Goal: Task Accomplishment & Management: Complete application form

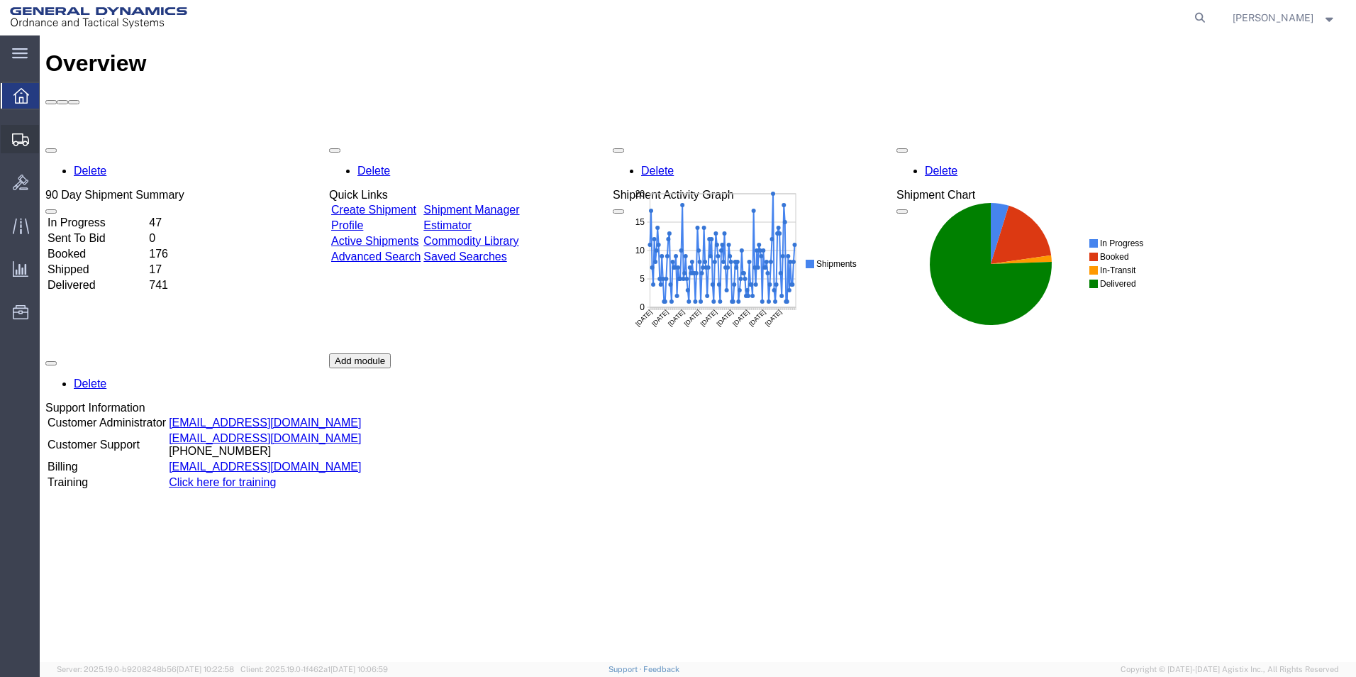
click at [0, 0] on span "Create Shipment" at bounding box center [0, 0] width 0 height 0
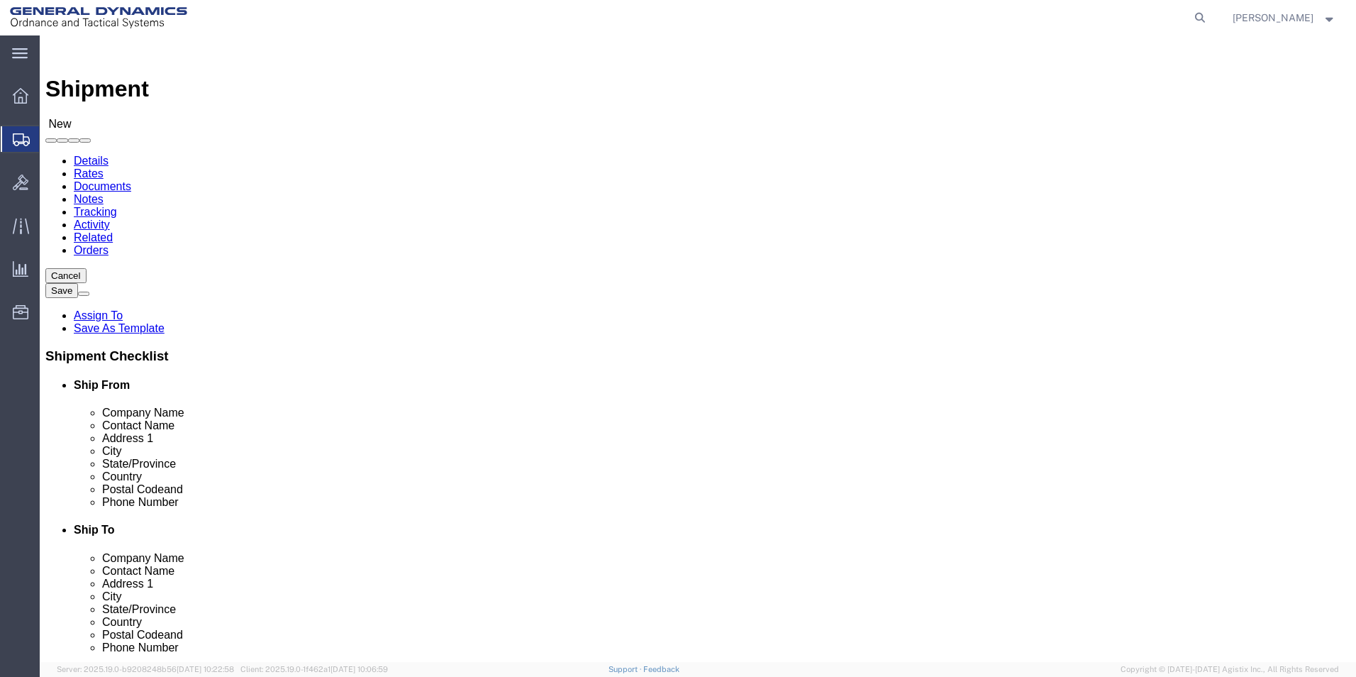
select select
select select "310"
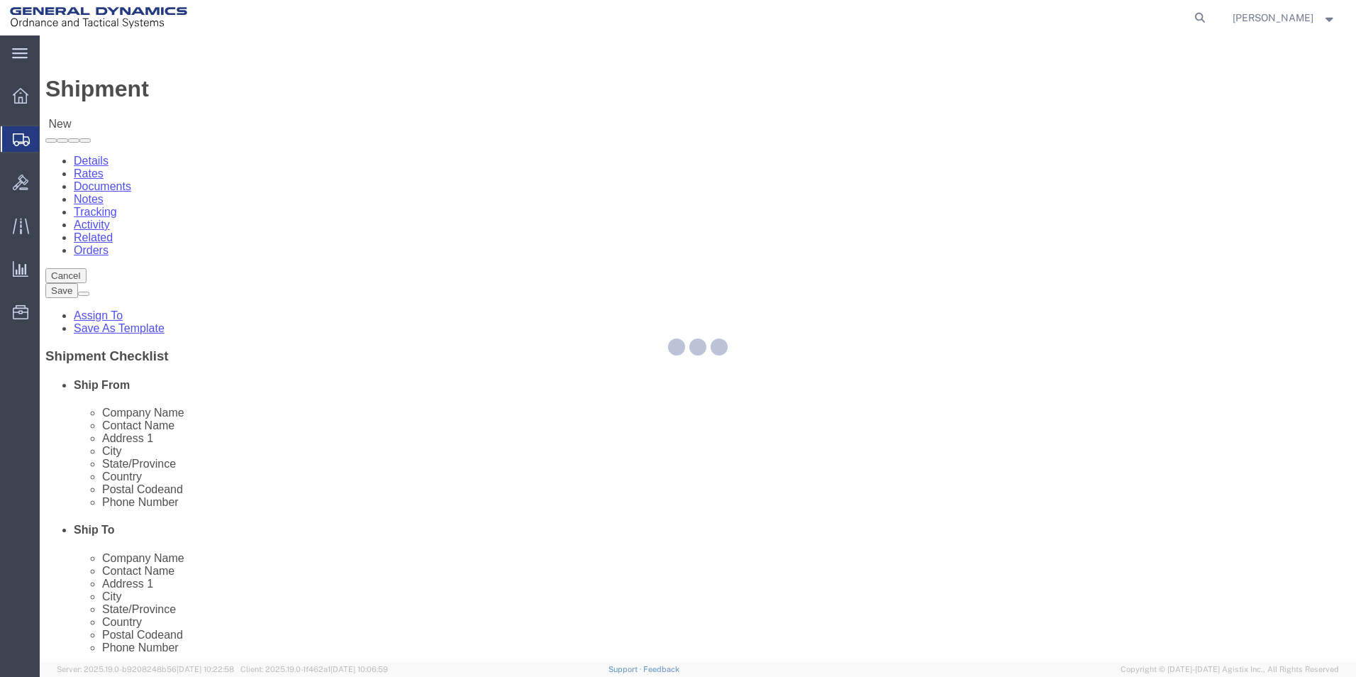
select select "PA"
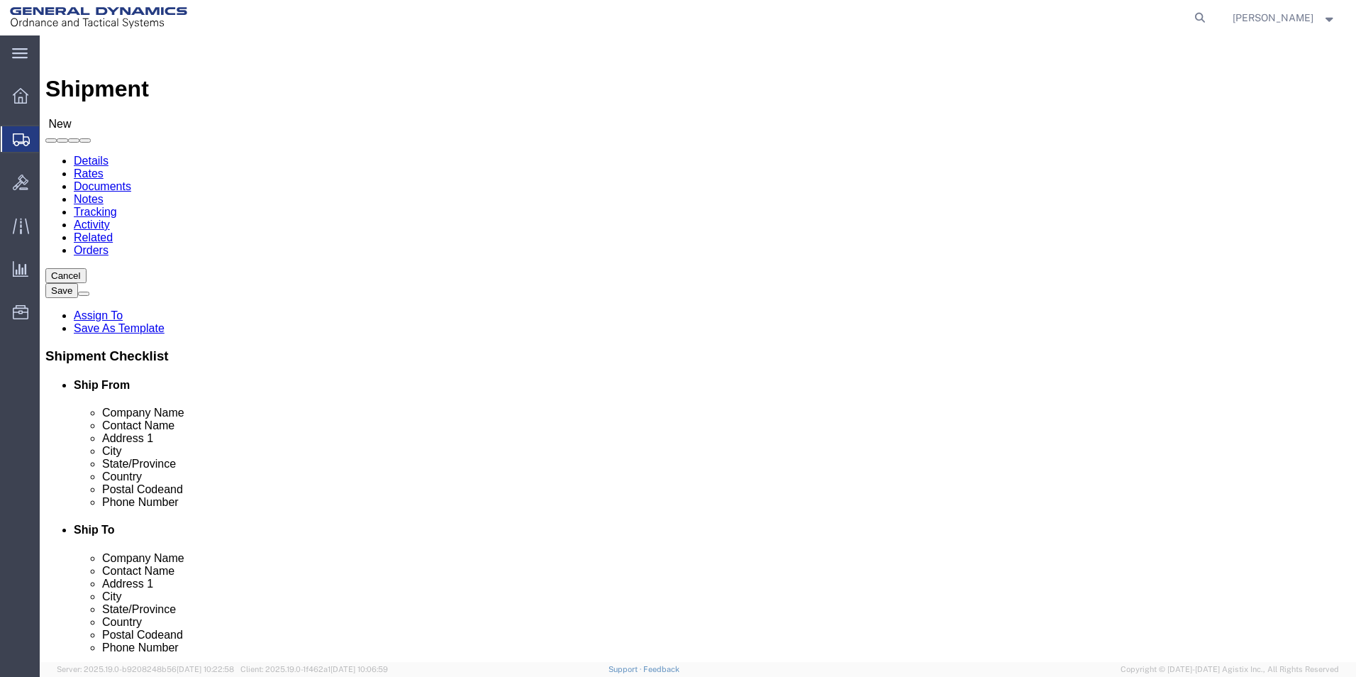
drag, startPoint x: 276, startPoint y: 236, endPoint x: 84, endPoint y: 209, distance: 194.1
click div "Location GD-OTS Red Lion My Profile Location [GEOGRAPHIC_DATA]-OTS [GEOGRAPHIC_…"
type input "REDLPAHIG0"
click input "text"
type input "B"
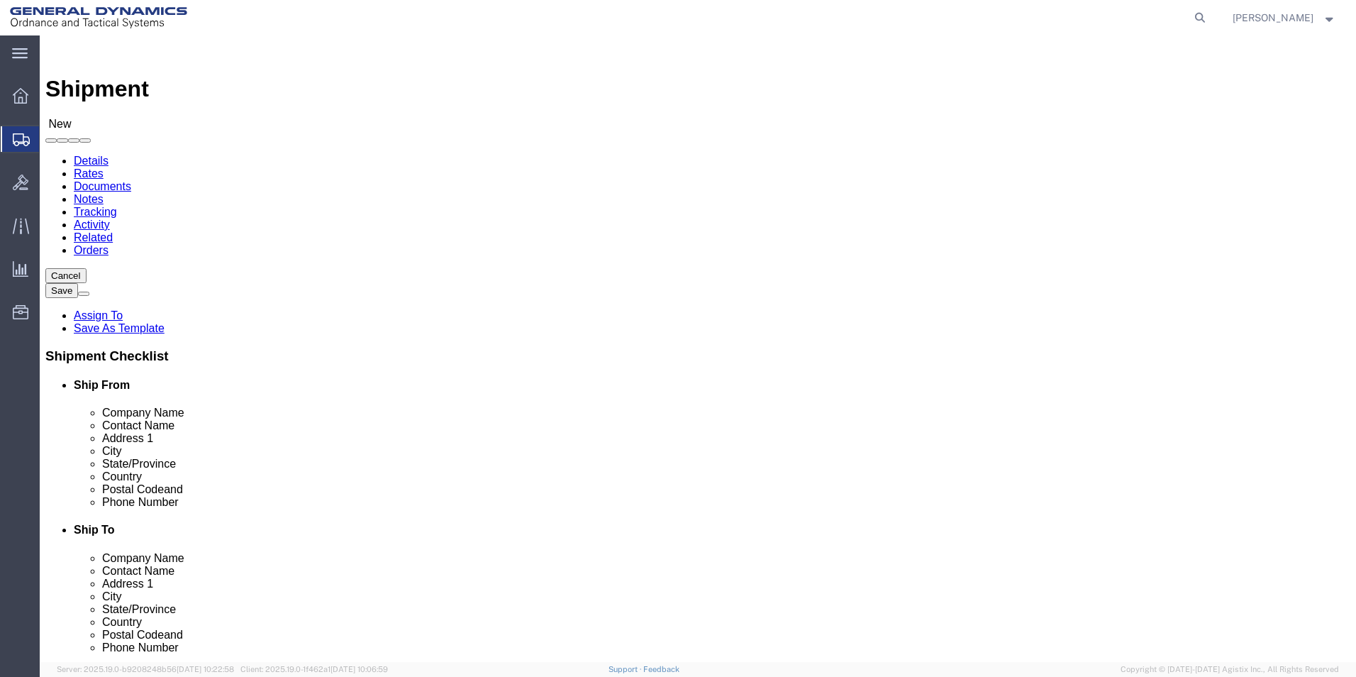
type input "[PERSON_NAME] [PERSON_NAME]"
click input "text"
type input "BUILDING 1"
click input "text"
type input "[EMAIL_ADDRESS][DOMAIN_NAME]"
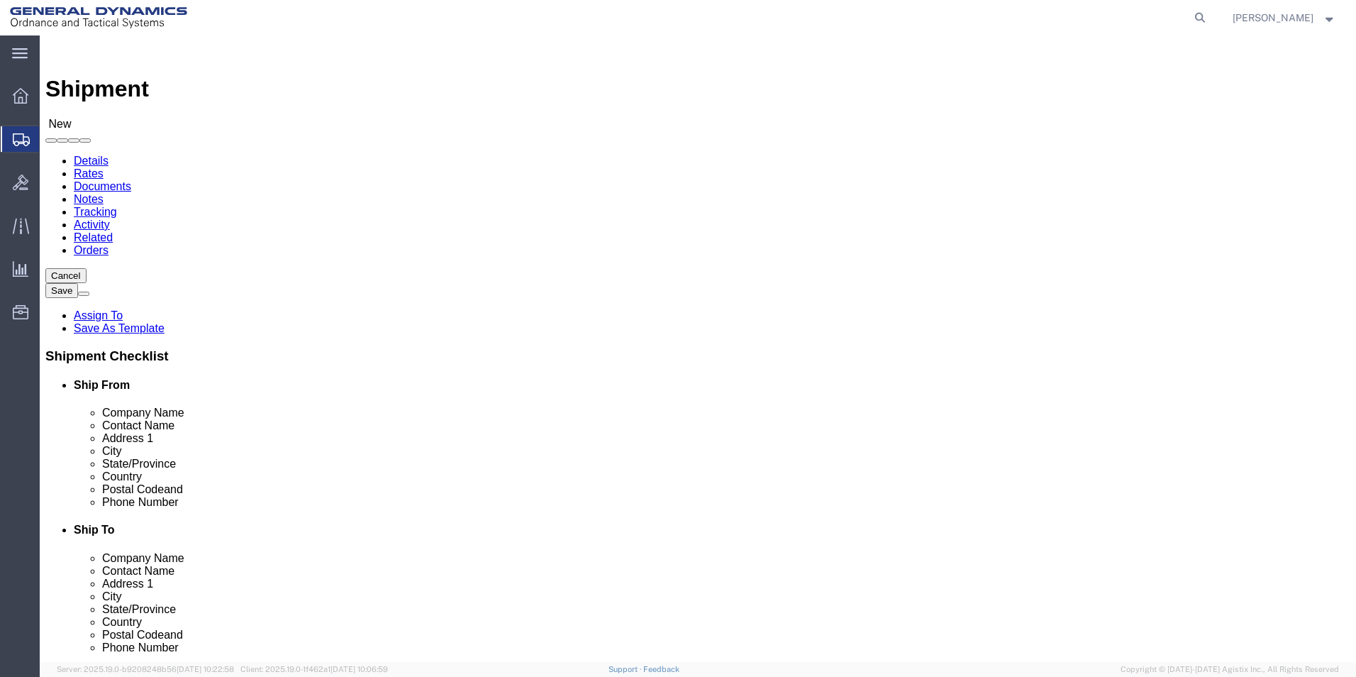
click input "text"
click p "- MSC INDUSTRIAL SUPPLY CO. - () [STREET_ADDRESS]"
type input "MSC INDUSTRIAL SUPPLY CO."
click input "text"
type input "RA#7622450"
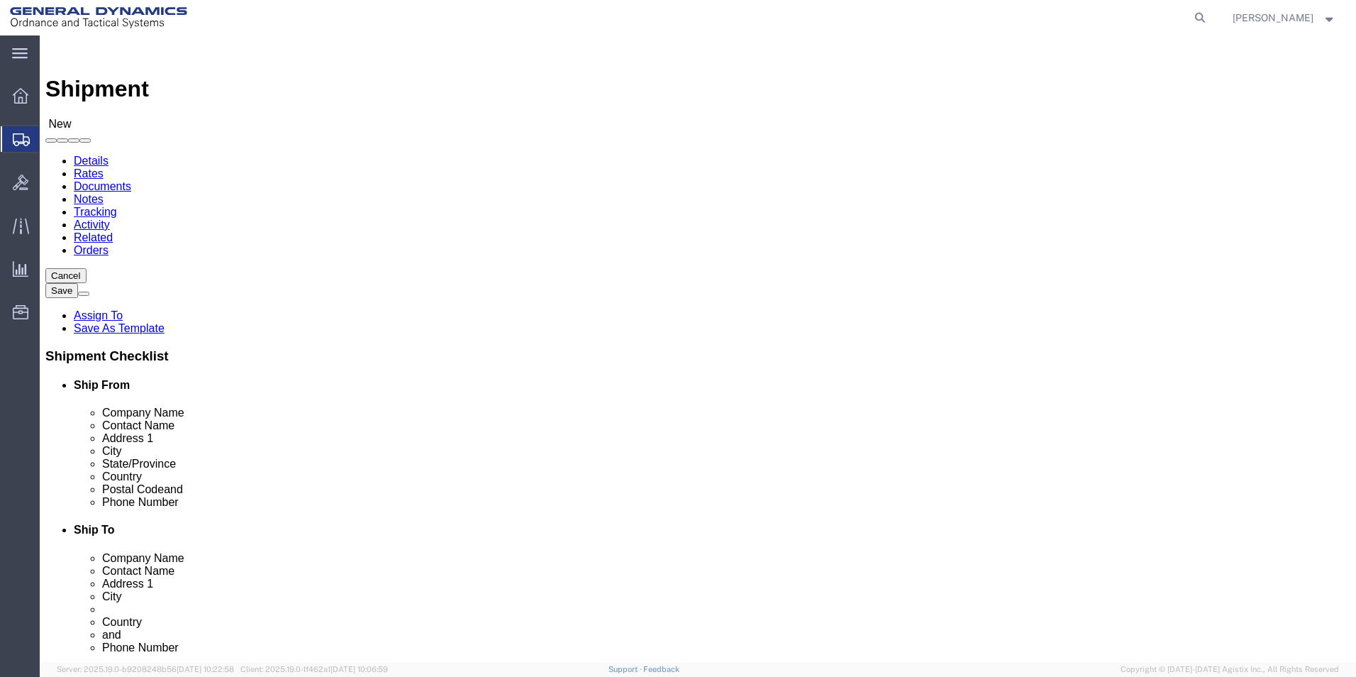
click label "Country"
click input "text"
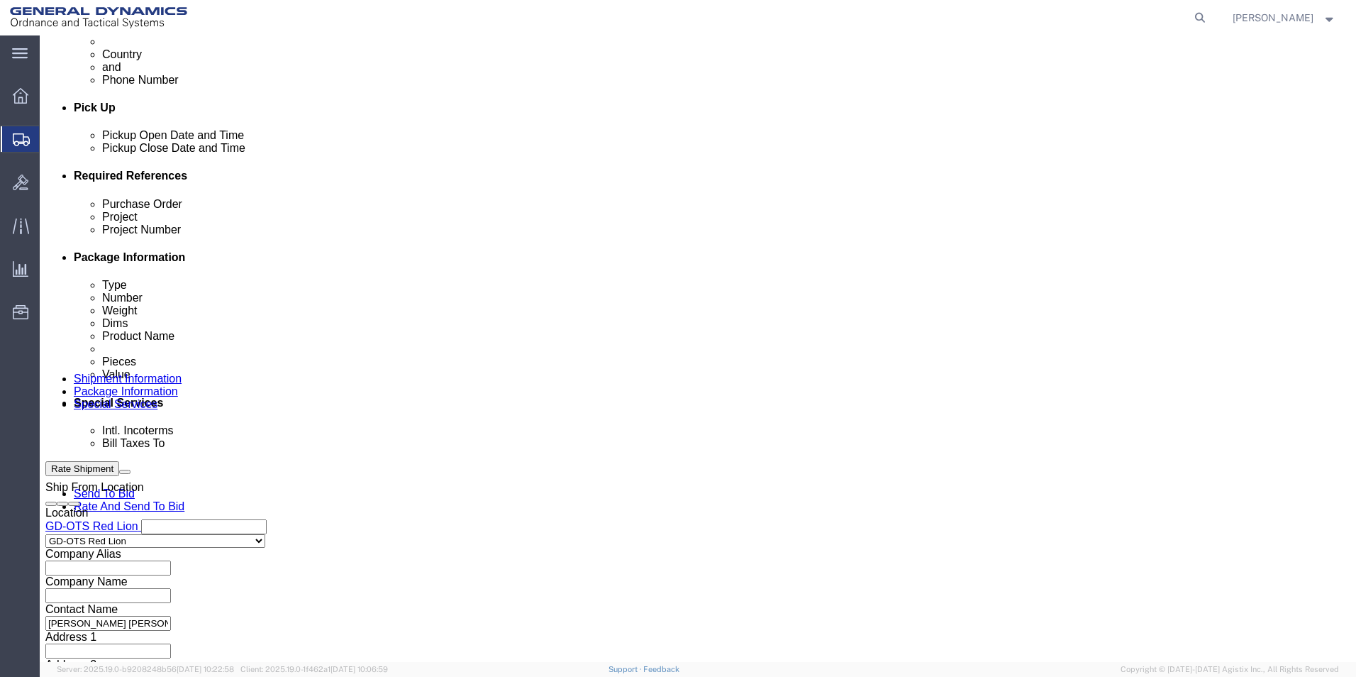
scroll to position [426, 0]
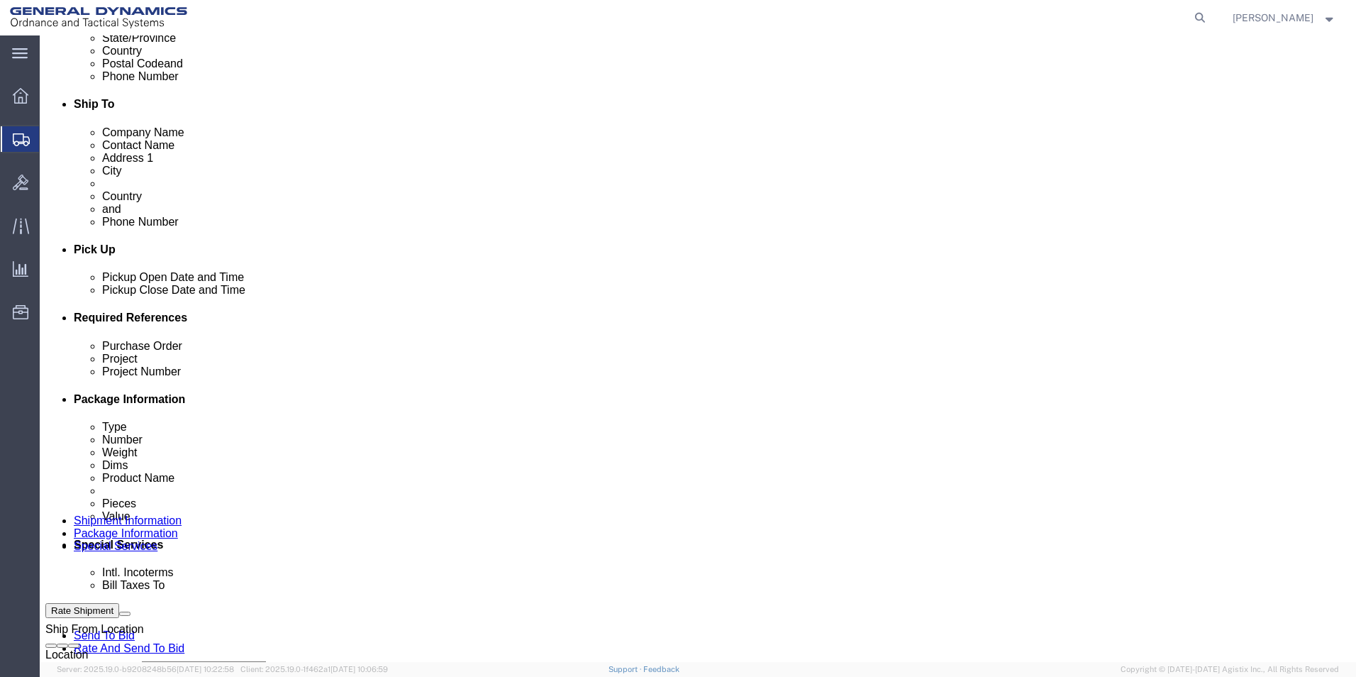
type input "[PHONE_NUMBER]"
click div "[DATE] 12:00 PM"
type input "4:00 PM"
click button "Apply"
click input "text"
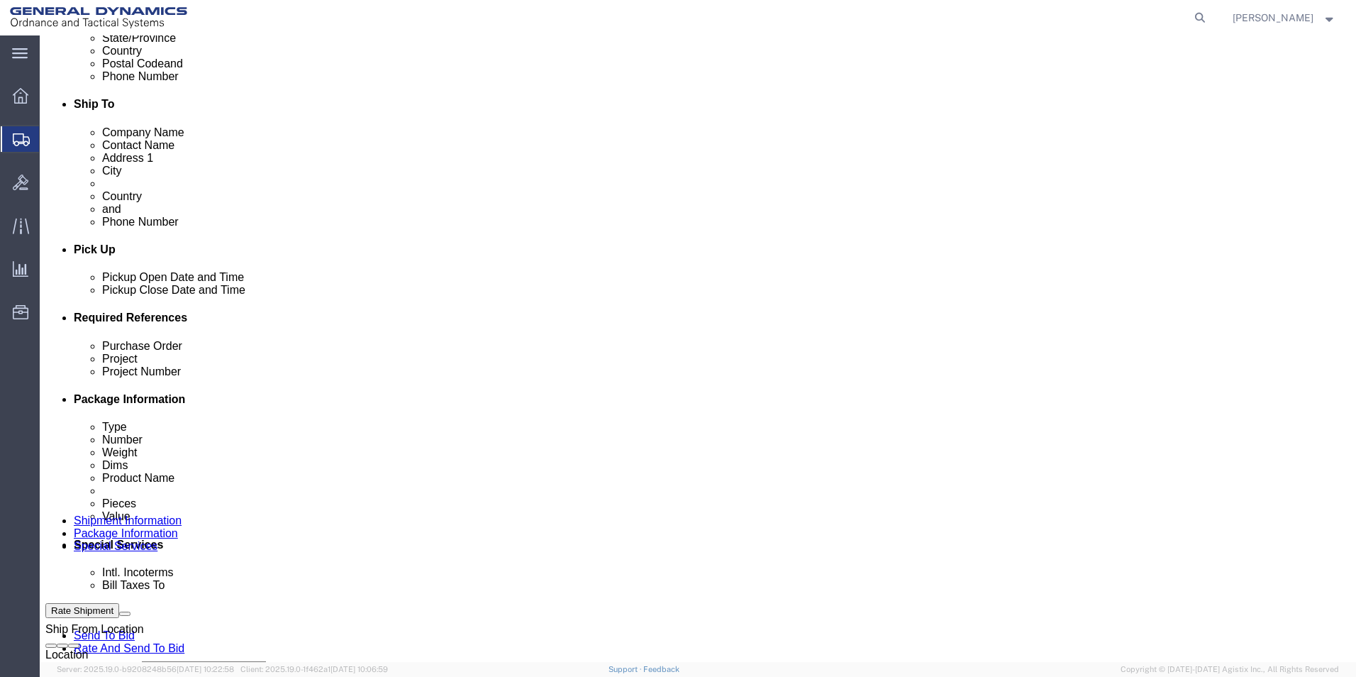
type input "7622450"
drag, startPoint x: 243, startPoint y: 448, endPoint x: 135, endPoint y: 434, distance: 109.5
click div "Purchase Order 7622450 Project Project Number Select Account Type Activity ID A…"
paste input "7622450"
type input "7622450"
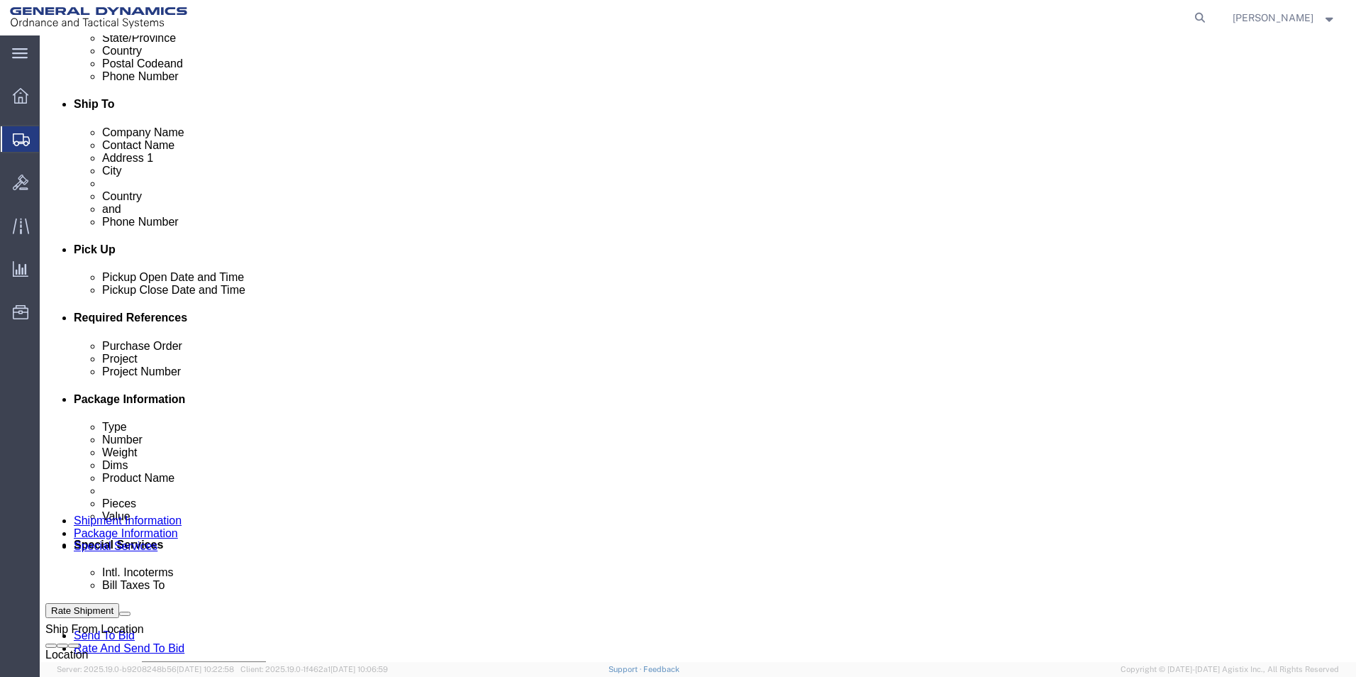
click input "text"
paste input "7622450"
type input "7622450"
click input "text"
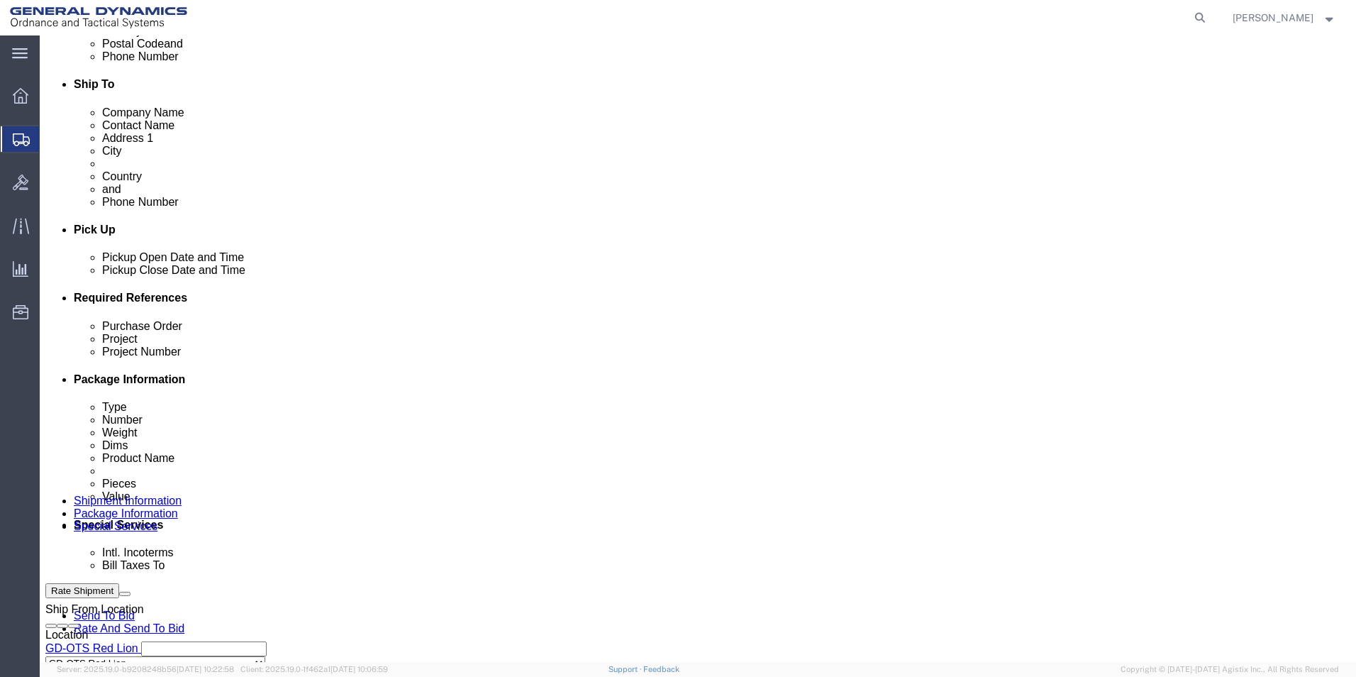
scroll to position [592, 0]
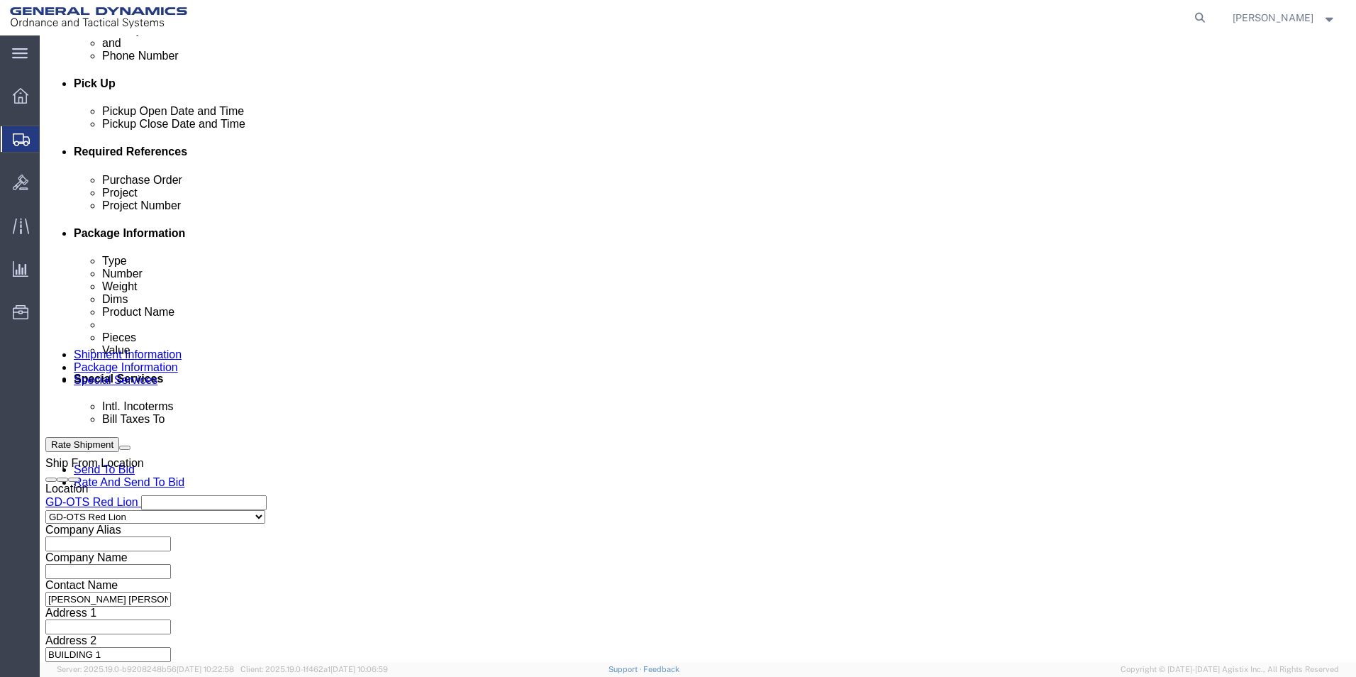
type input "00044492"
click button "Continue"
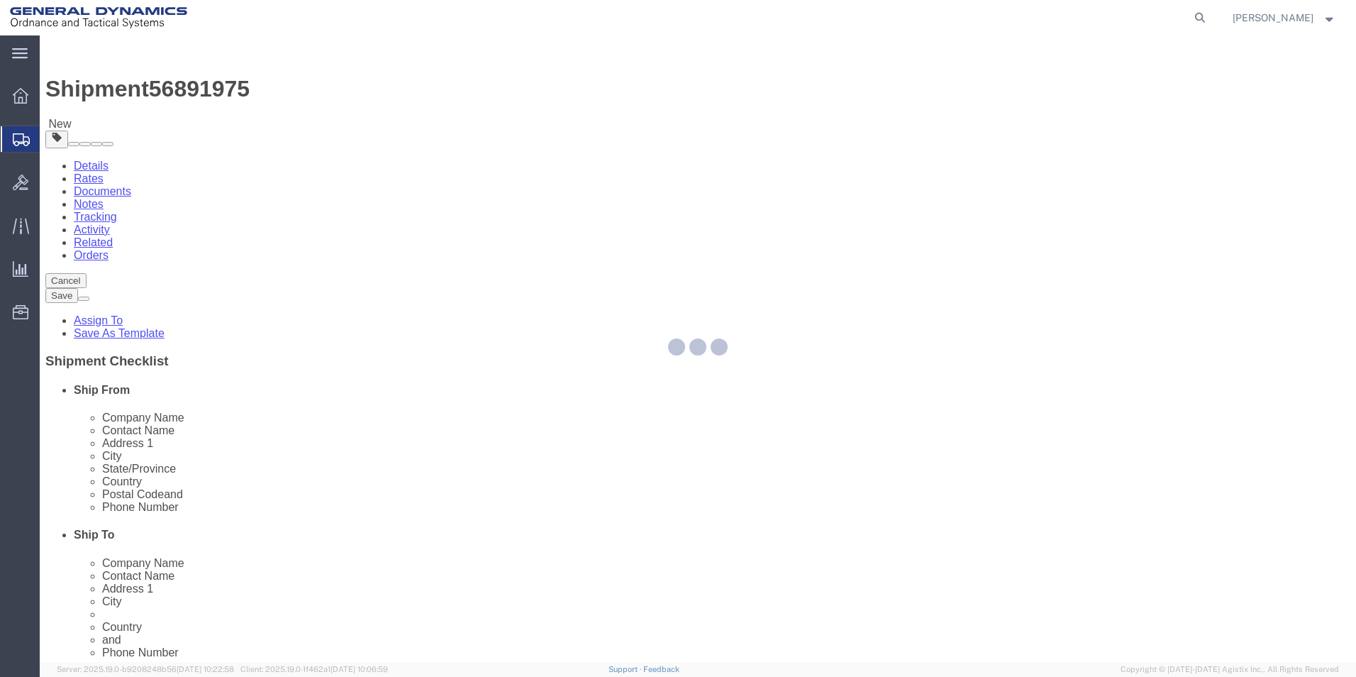
select select "CBOX"
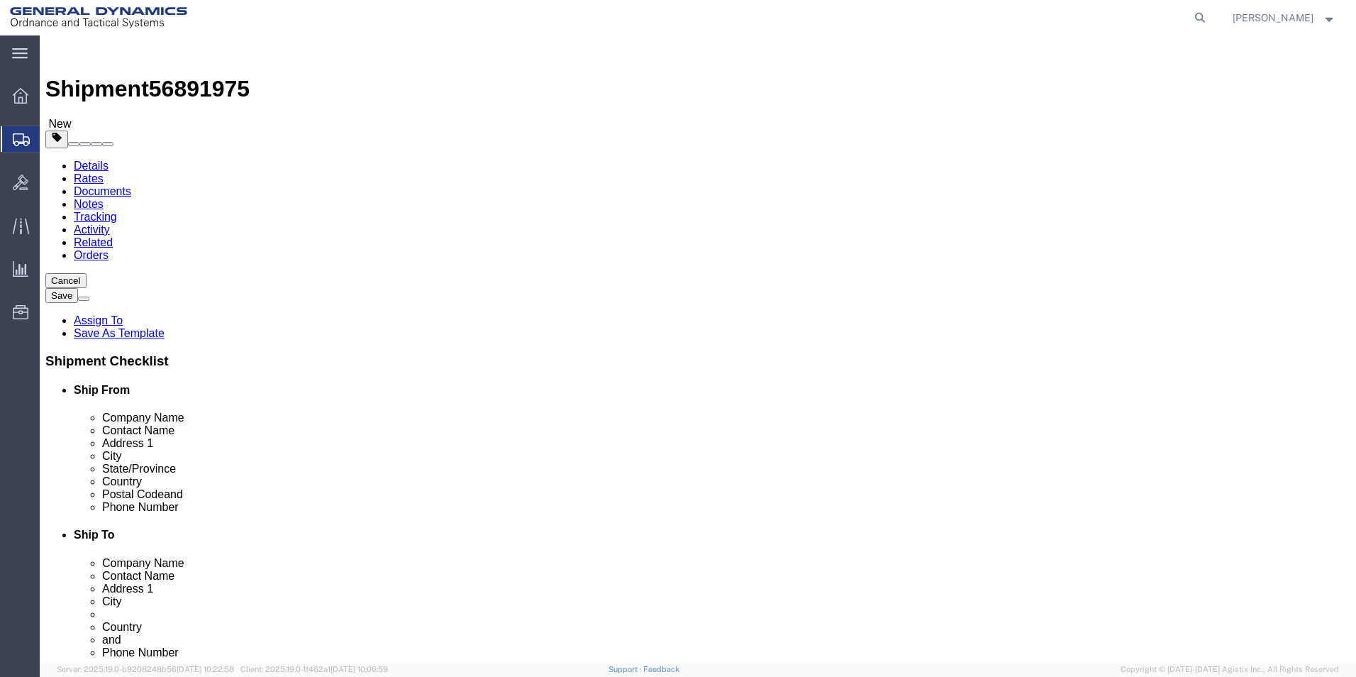
click input "text"
type input "8"
click input "text"
type input "8"
click input "text"
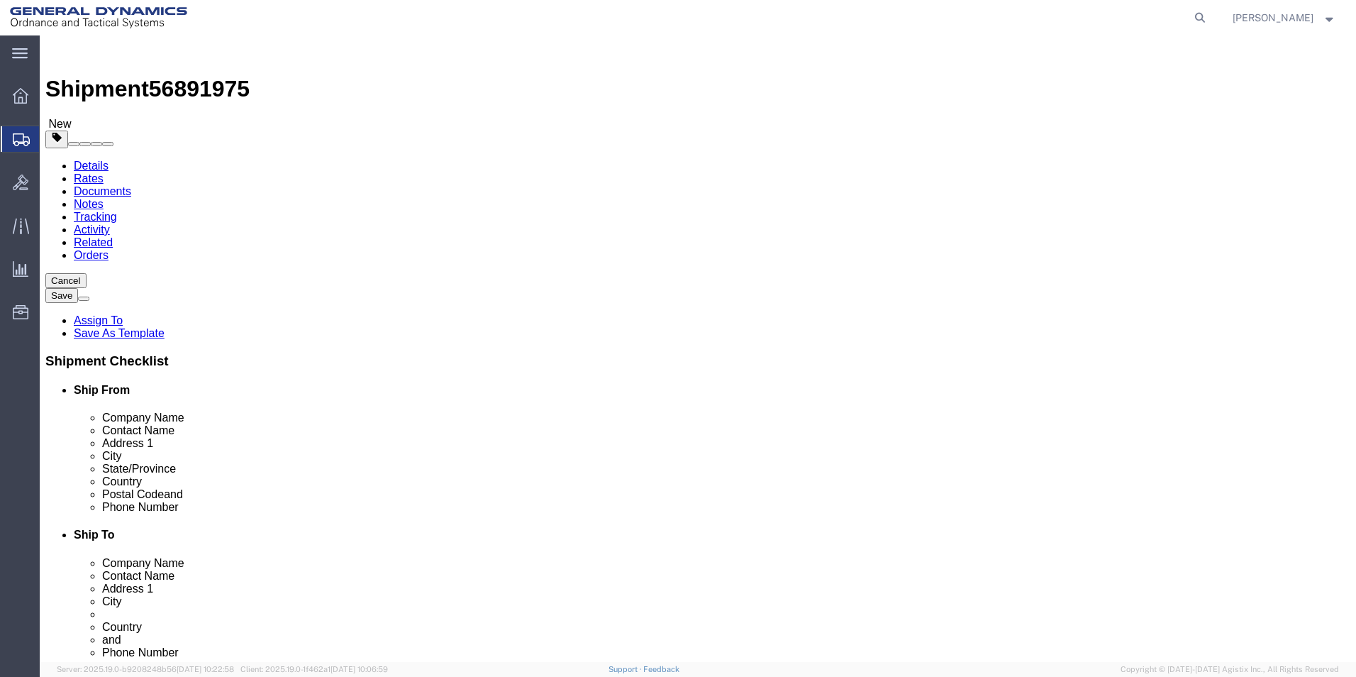
type input "8"
drag, startPoint x: 196, startPoint y: 333, endPoint x: 180, endPoint y: 333, distance: 15.6
click div "Weight 0.00 Select kgs lbs Ship. t°"
type input "1.00"
click link "Add Content"
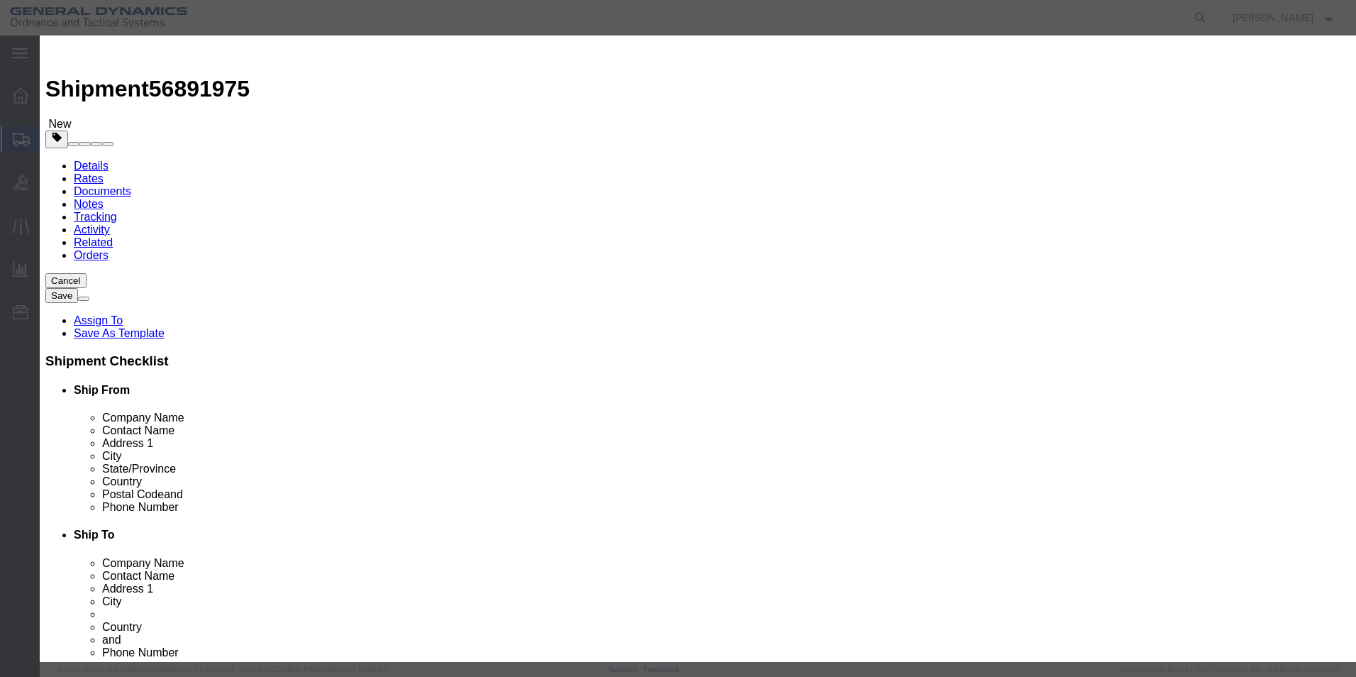
click input "text"
type input "SECO CARB DRILLING INSERT"
drag, startPoint x: 428, startPoint y: 140, endPoint x: 360, endPoint y: 139, distance: 68.1
click div "Pieces 0 Select Bag Barrels 100Board Feet Bottle Box Blister Pack Carats Can Ca…"
type input "10"
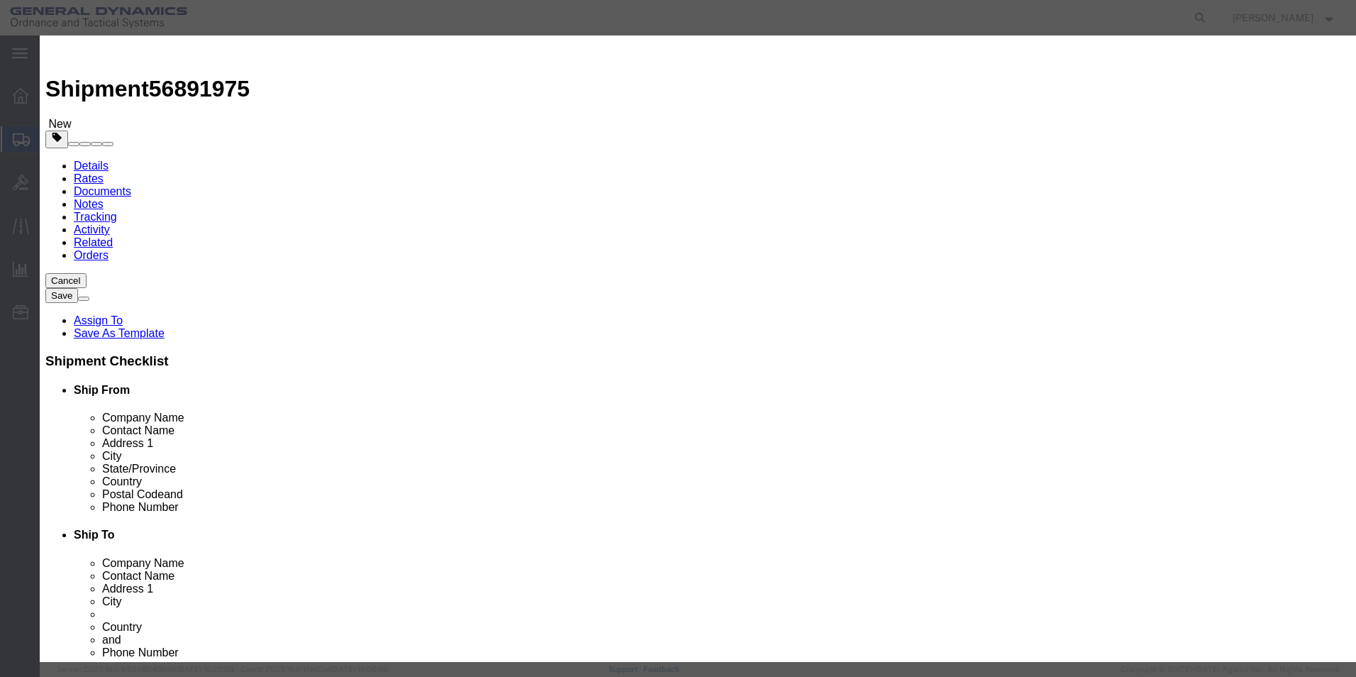
click input "text"
type input "100"
click button "Save & Close"
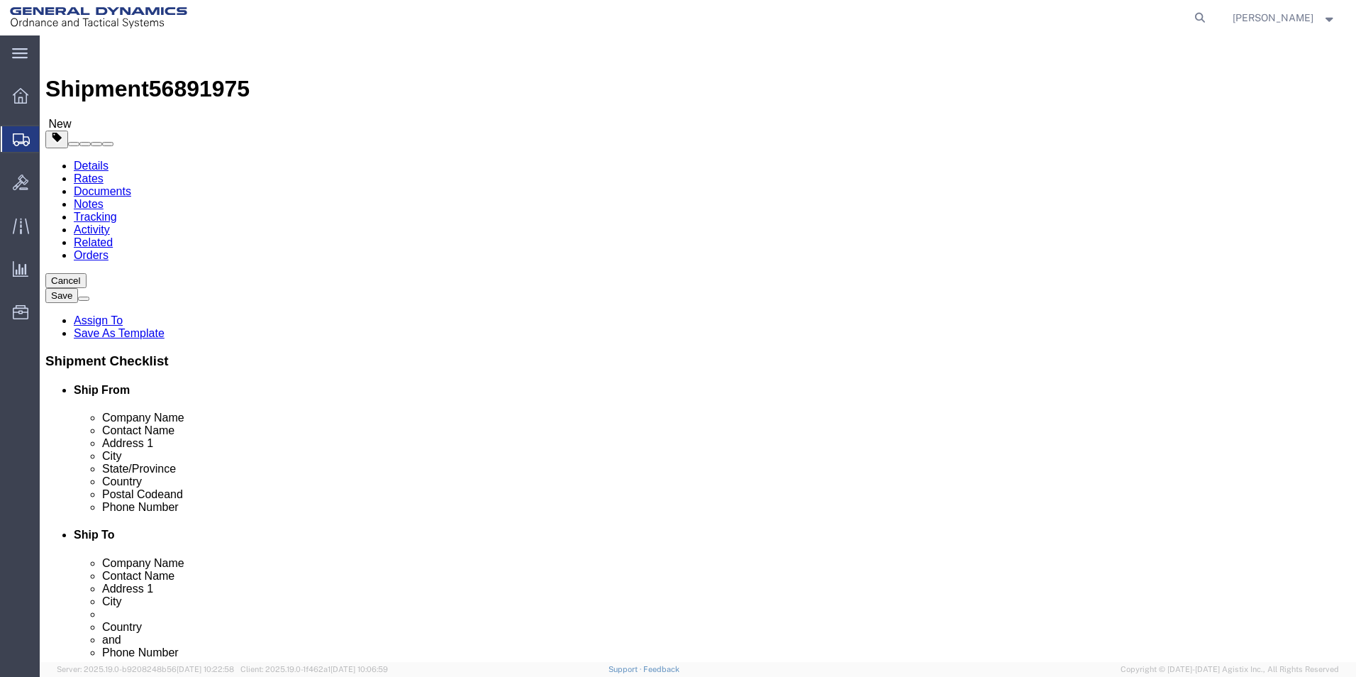
click div "Previous Continue"
click button "Continue"
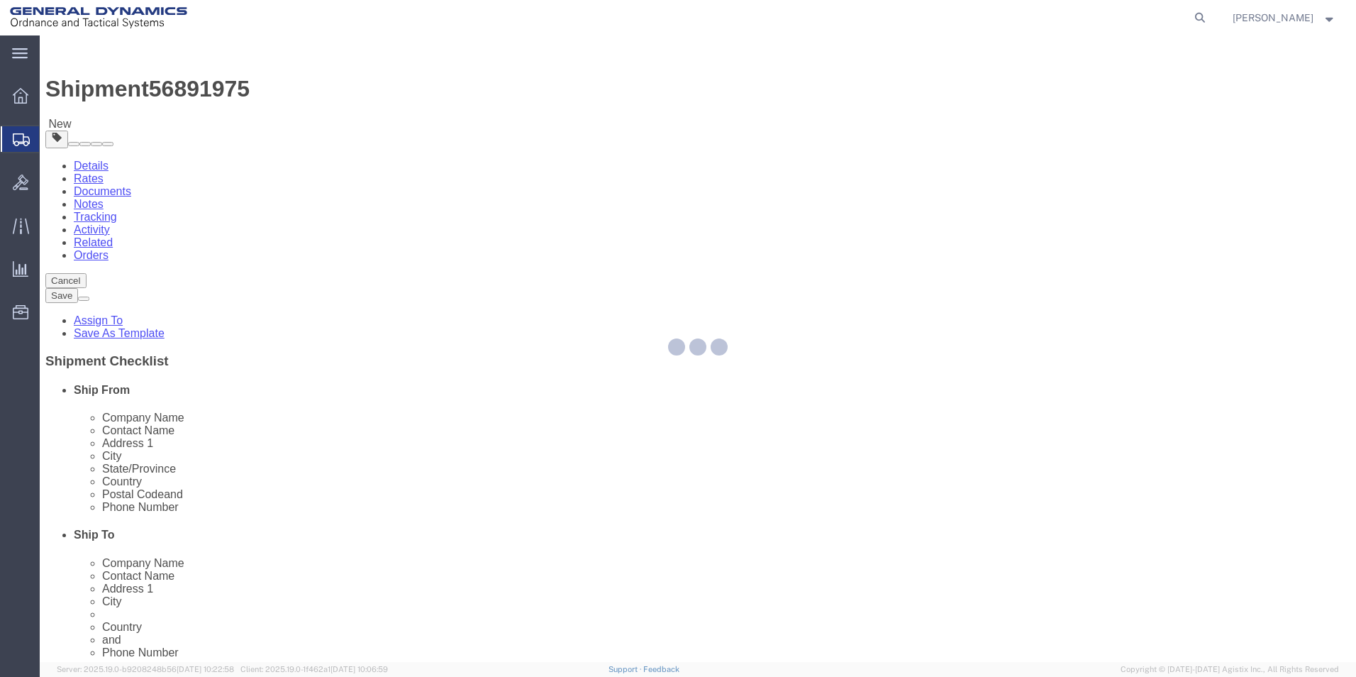
select select
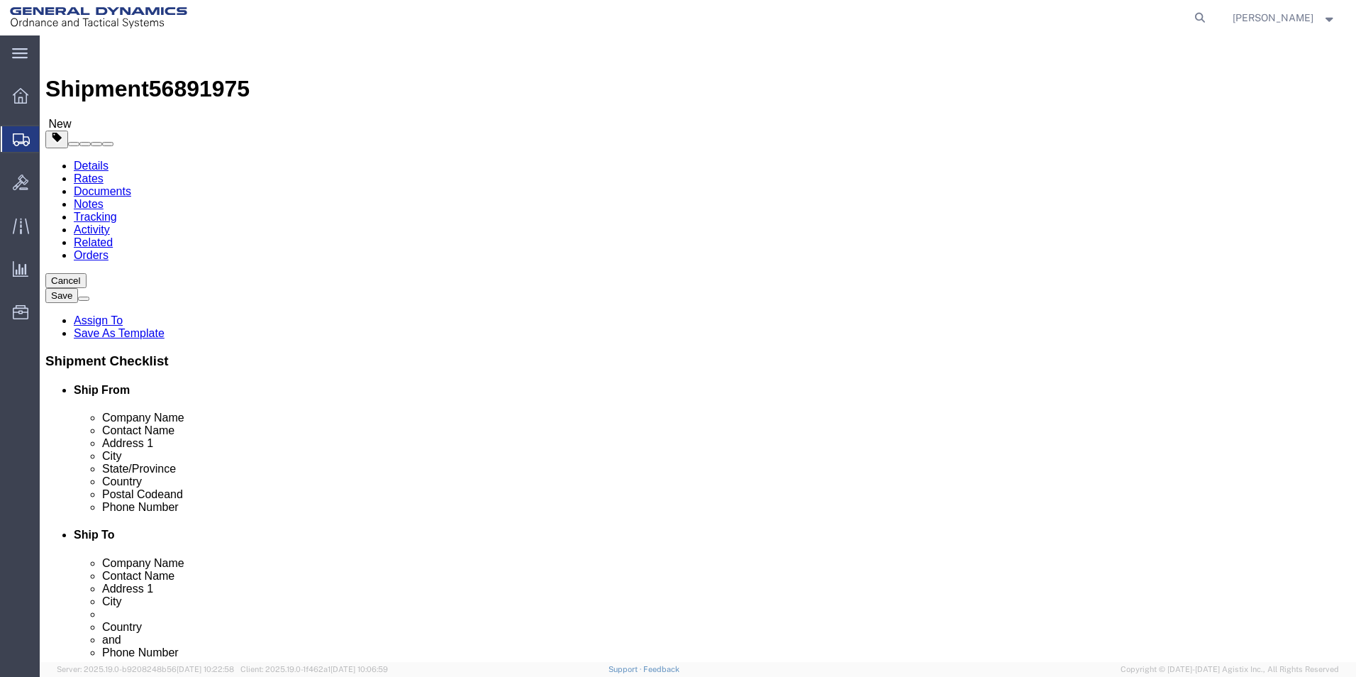
click icon
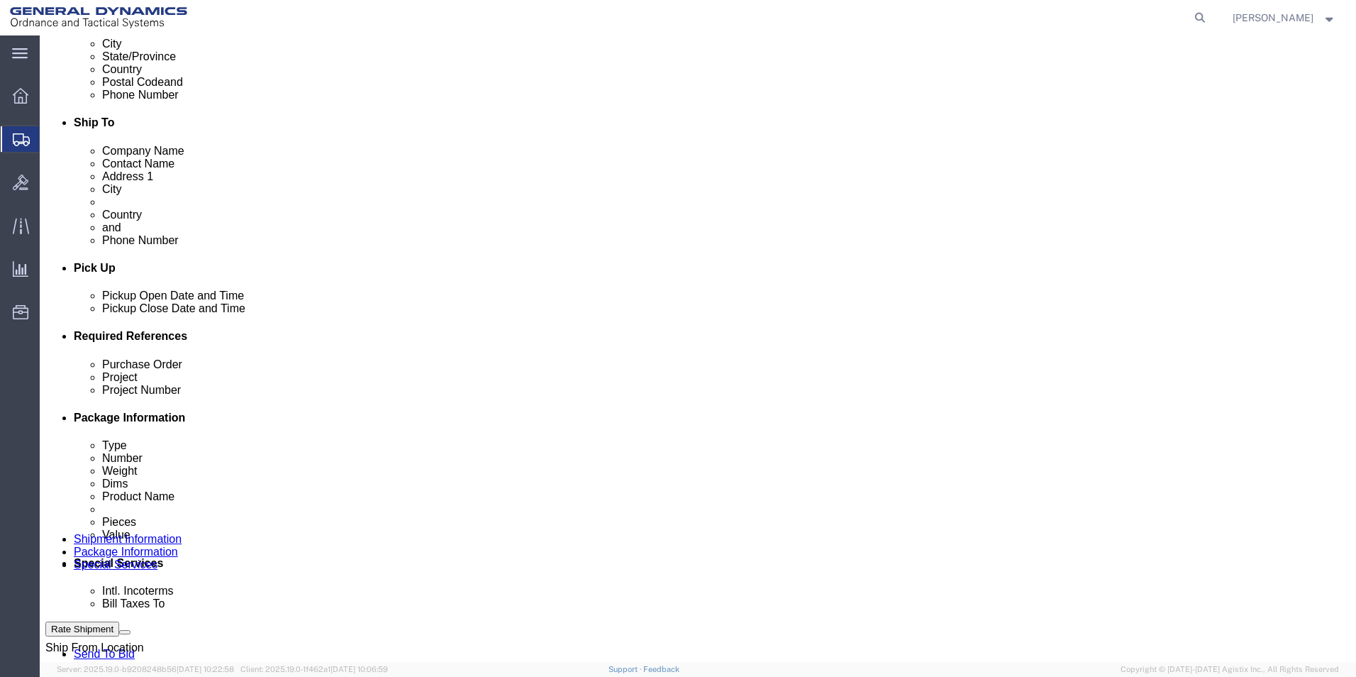
scroll to position [592, 0]
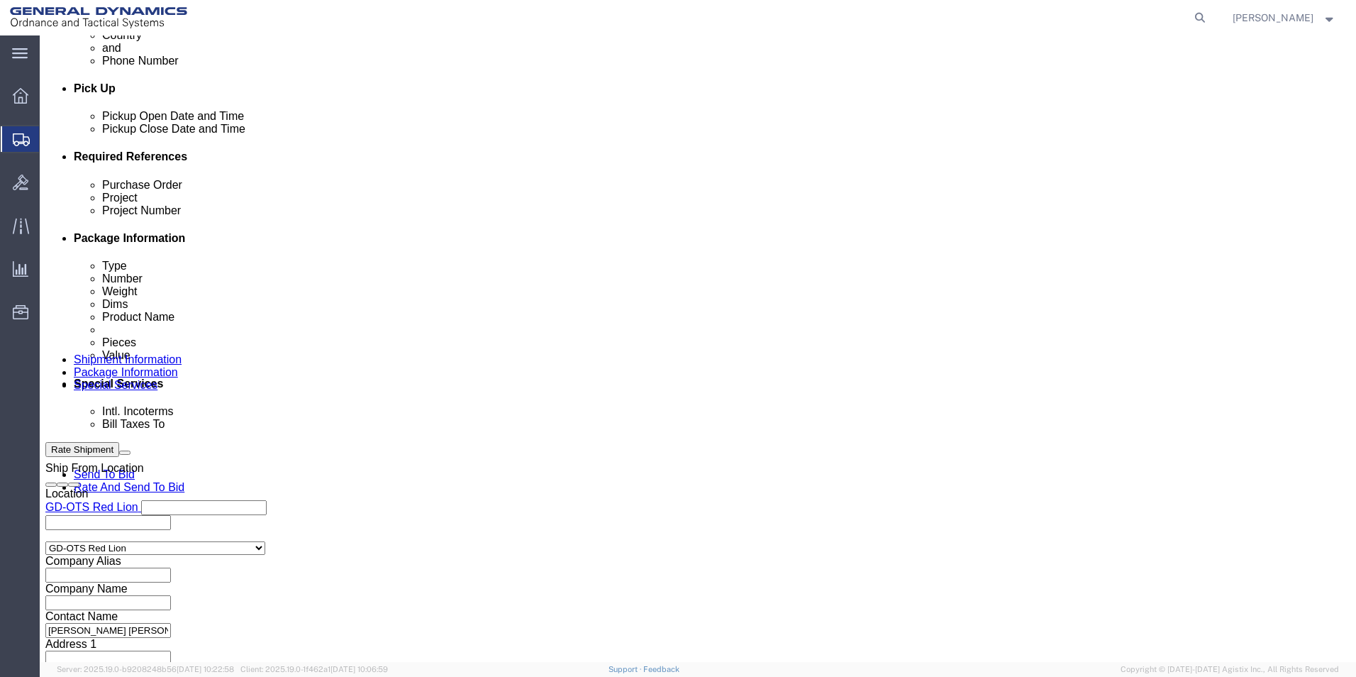
click button "Continue"
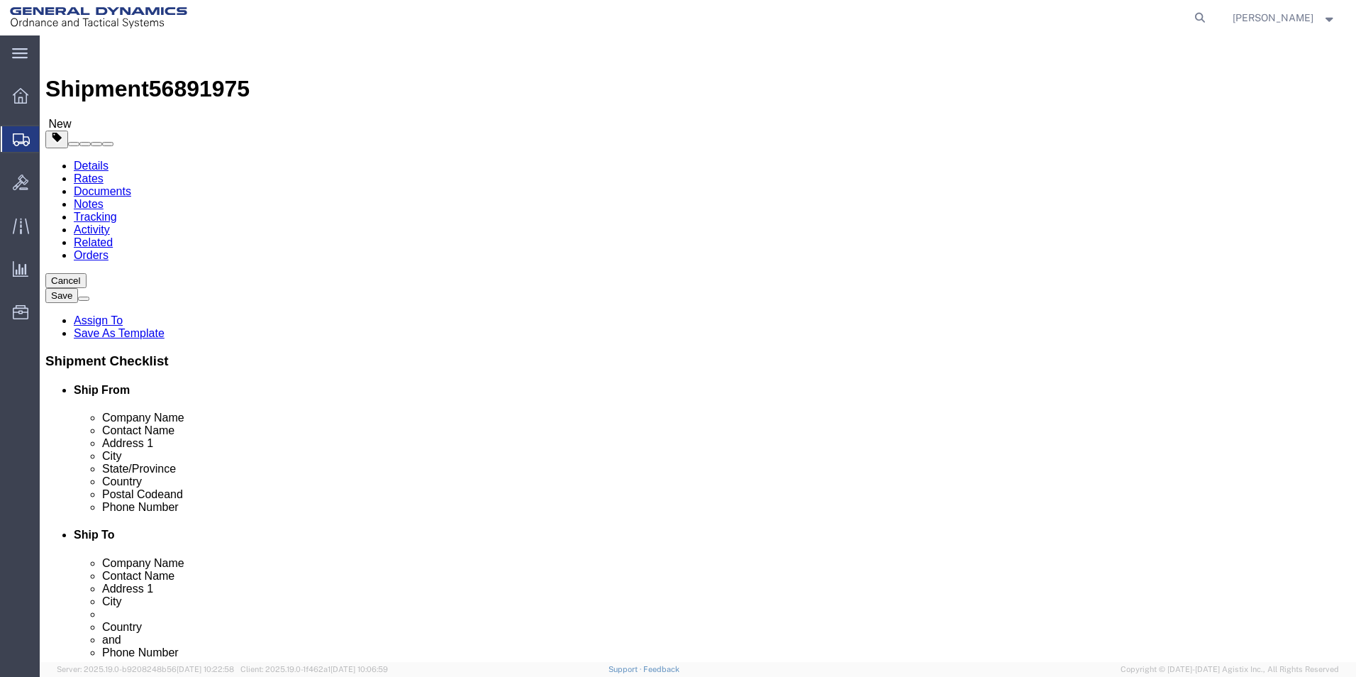
click button "Continue"
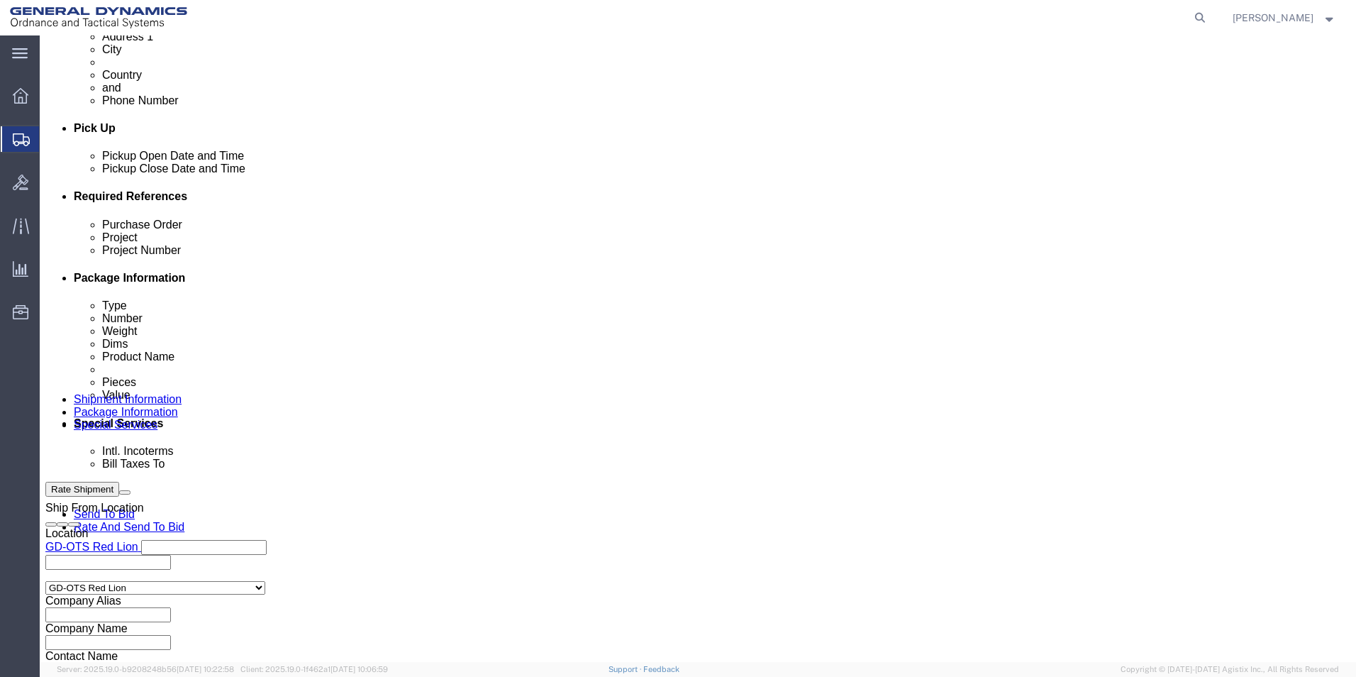
scroll to position [568, 0]
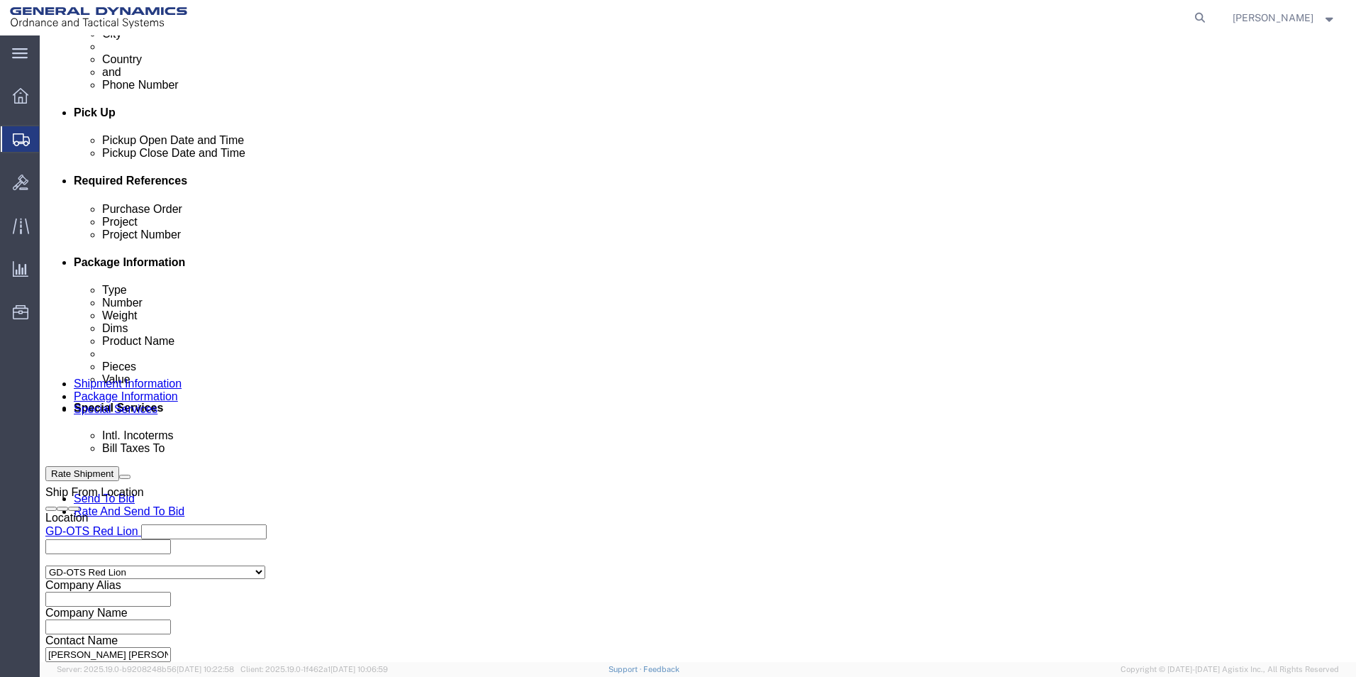
click button "Rate Shipment"
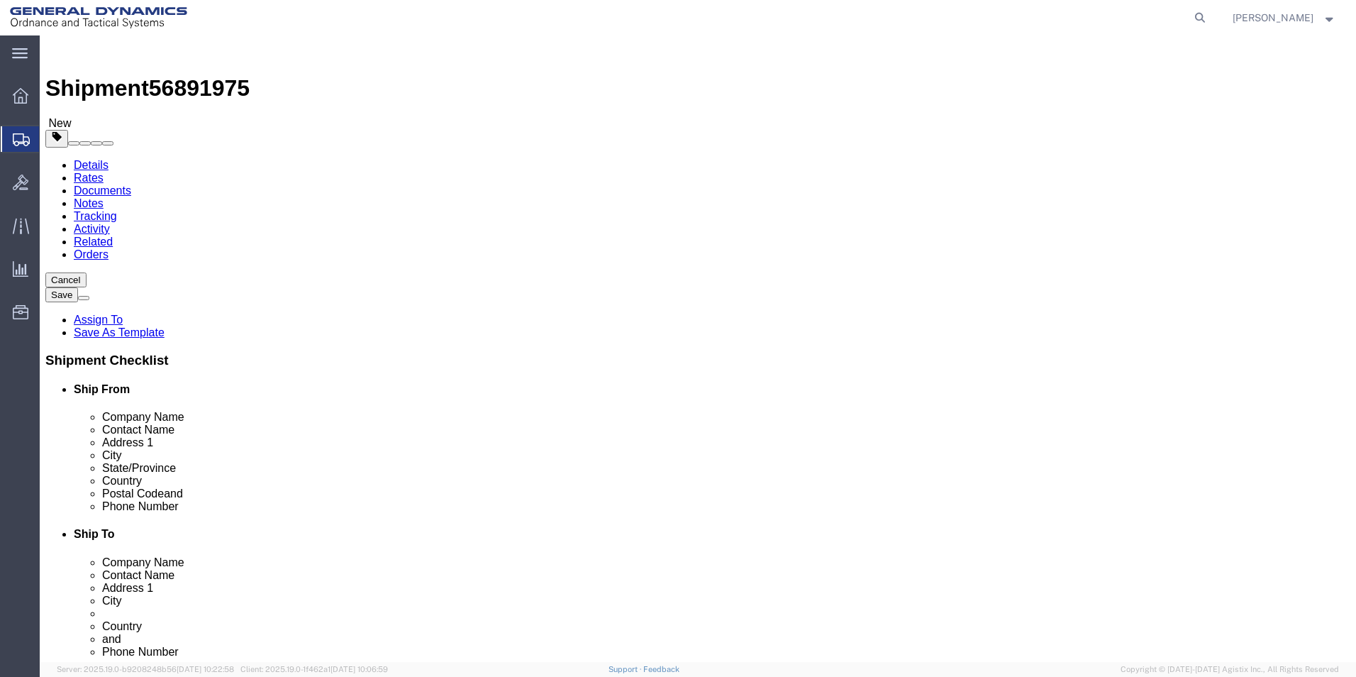
scroll to position [0, 0]
click icon
select select "PA"
click button "Rate Shipment"
